Goal: Find specific page/section: Find specific page/section

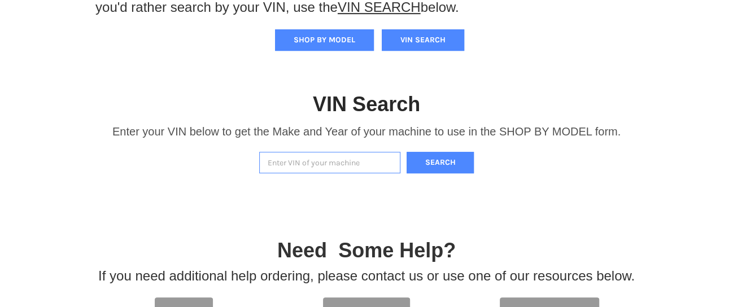
scroll to position [301, 0]
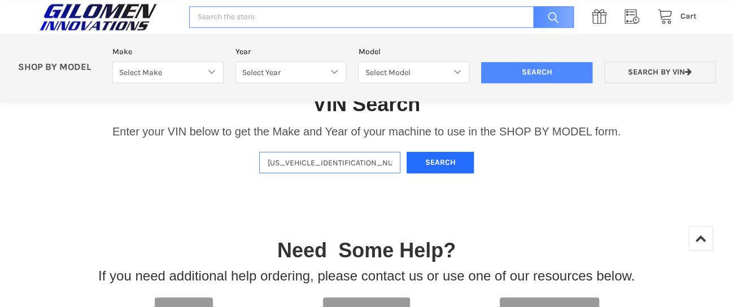
type input "[US_VEHICLE_IDENTIFICATION_NUMBER]"
click at [456, 164] on button "Search" at bounding box center [440, 163] width 68 height 22
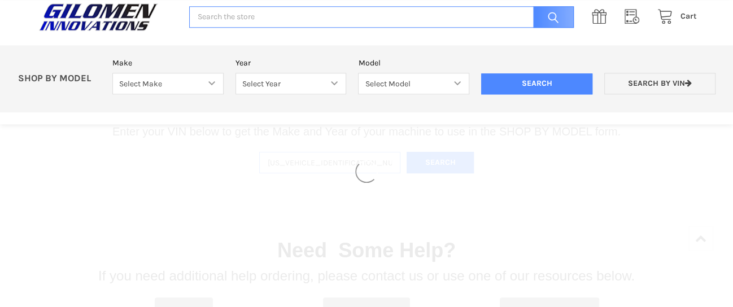
select select "330"
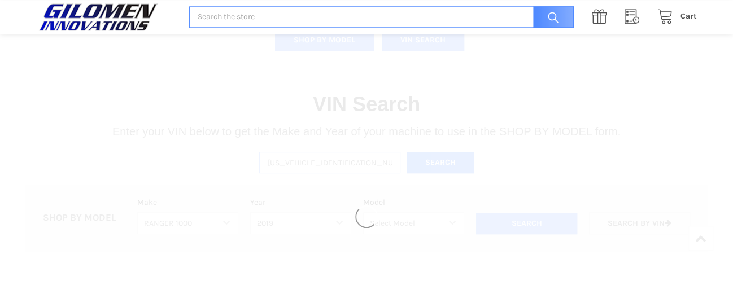
select select "333"
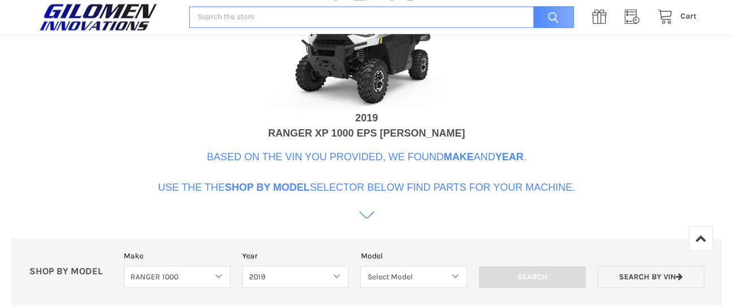
scroll to position [596, 0]
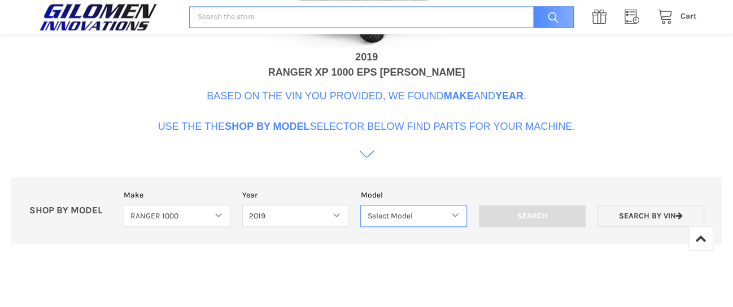
select select "118"
click option "Ranger 1000 XP" at bounding box center [0, 0] width 0 height 0
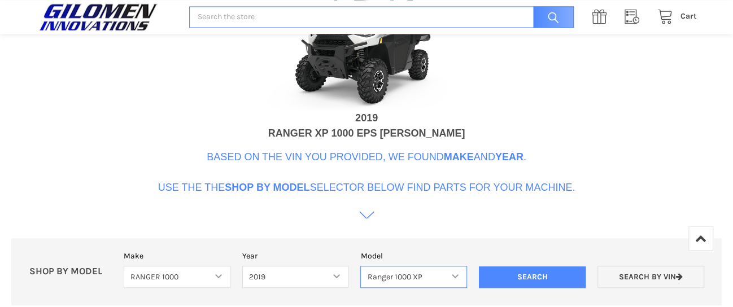
scroll to position [413, 0]
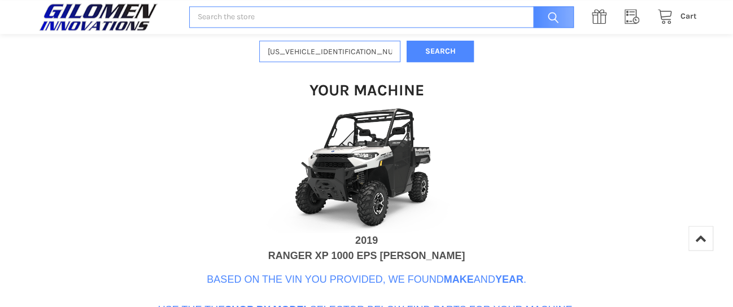
click at [476, 285] on p "Based on the VIN you provided, we found Make and Year . Use the the Shop By Mod…" at bounding box center [366, 295] width 417 height 46
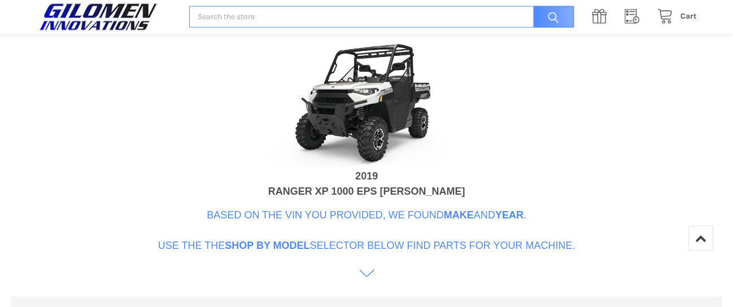
scroll to position [474, 0]
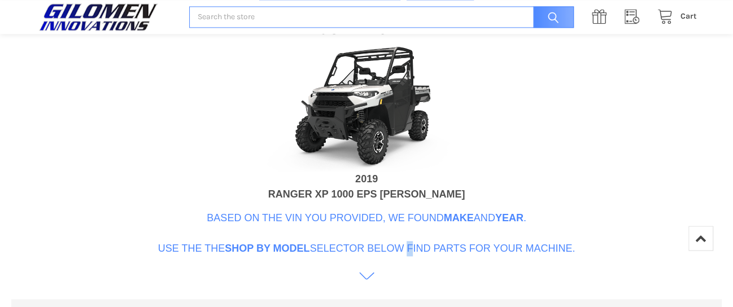
click at [406, 244] on p "Based on the VIN you provided, we found Make and Year . Use the the Shop By Mod…" at bounding box center [366, 234] width 417 height 46
click at [369, 278] on icon at bounding box center [366, 281] width 15 height 15
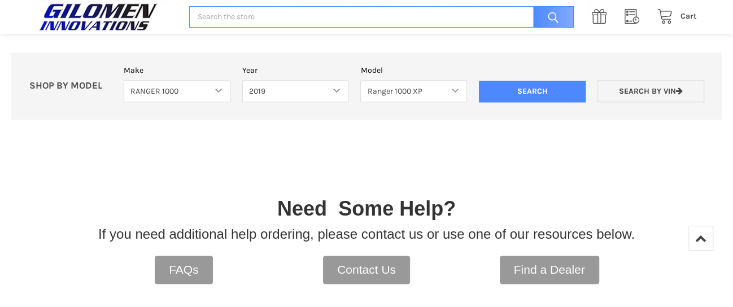
scroll to position [684, 0]
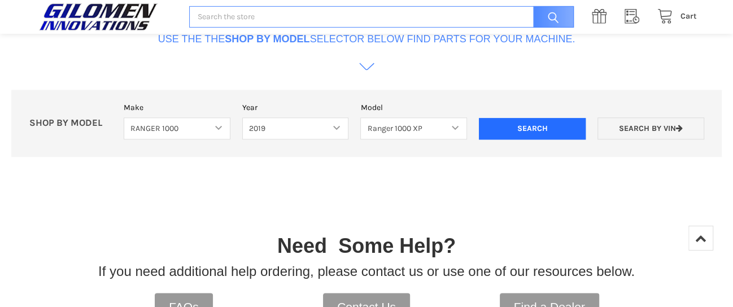
click at [530, 129] on input "Search" at bounding box center [532, 128] width 107 height 21
